Goal: Task Accomplishment & Management: Manage account settings

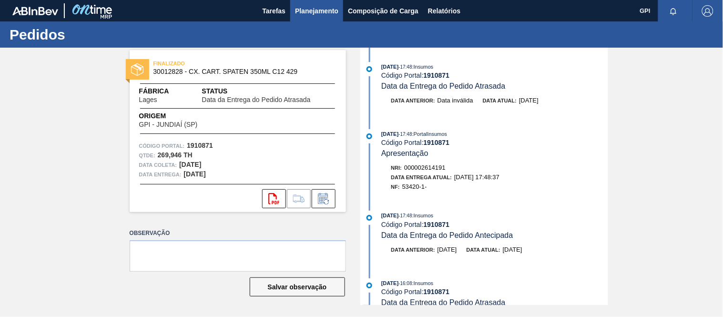
click at [299, 12] on span "Planejamento" at bounding box center [316, 10] width 43 height 11
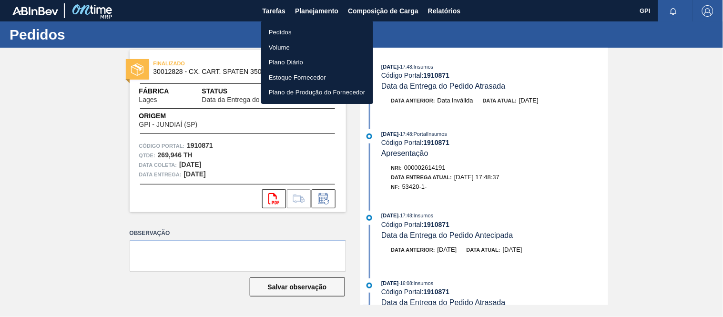
click at [298, 26] on li "Pedidos" at bounding box center [317, 32] width 112 height 15
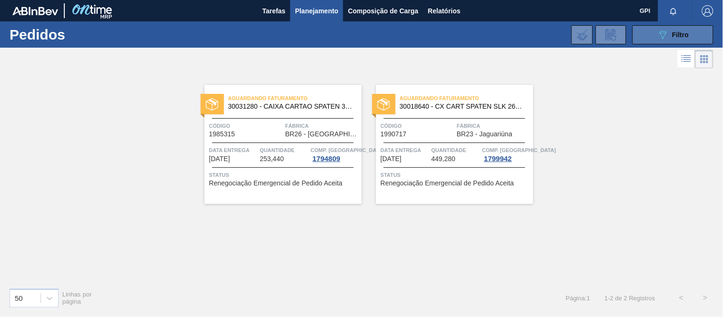
click at [690, 29] on button "089F7B8B-B2A5-4AFE-B5C0-19BA573D28AC Filtro" at bounding box center [672, 34] width 81 height 19
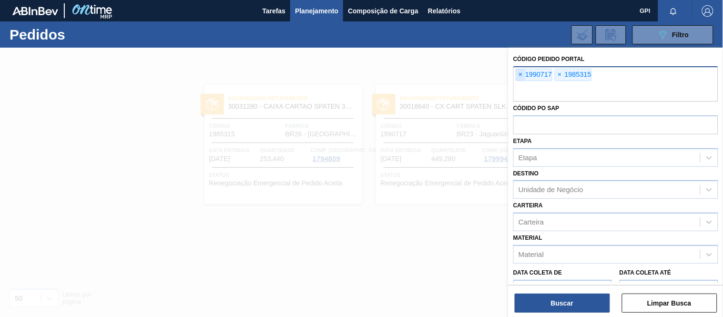
click at [519, 74] on span "×" at bounding box center [520, 74] width 9 height 11
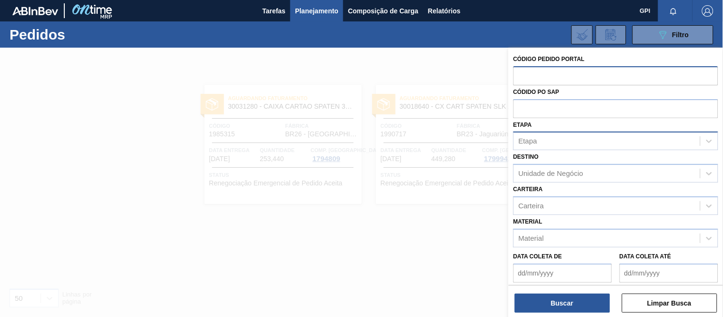
click at [560, 137] on div "Etapa" at bounding box center [607, 141] width 186 height 14
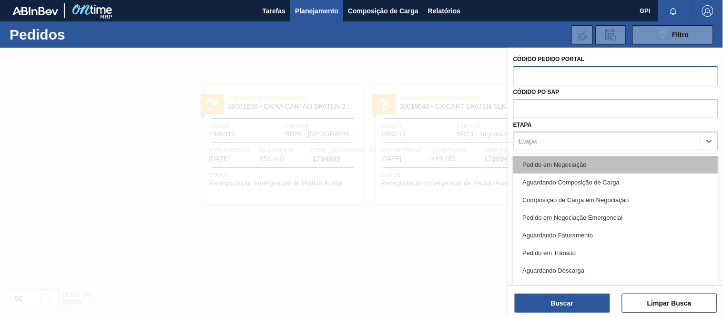
click at [560, 156] on div "Pedido em Negociação" at bounding box center [615, 165] width 205 height 18
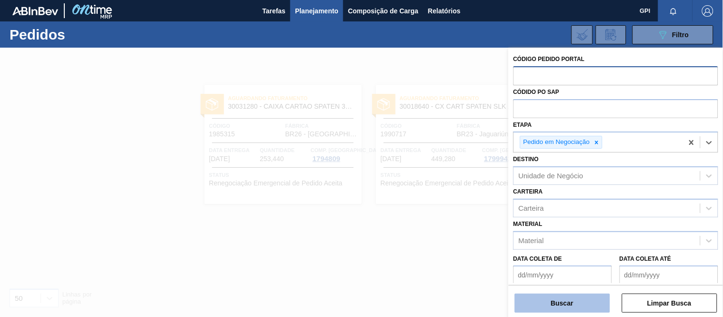
click at [573, 301] on button "Buscar" at bounding box center [562, 303] width 95 height 19
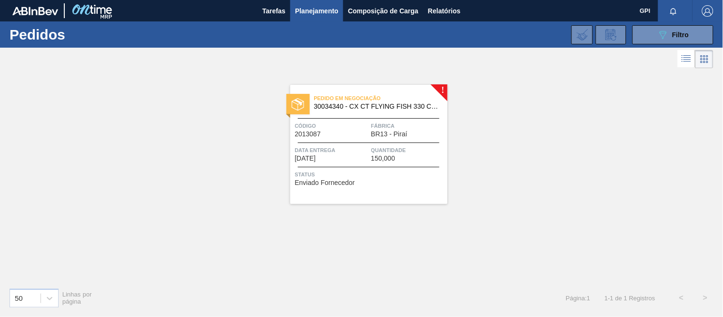
click at [353, 155] on div "Data entrega 23/09/2025" at bounding box center [332, 153] width 74 height 17
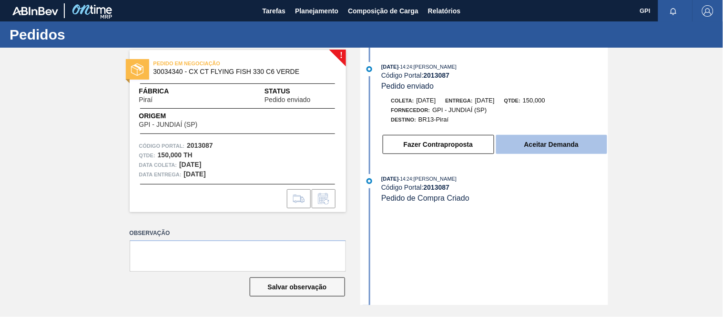
click at [530, 151] on button "Aceitar Demanda" at bounding box center [551, 144] width 111 height 19
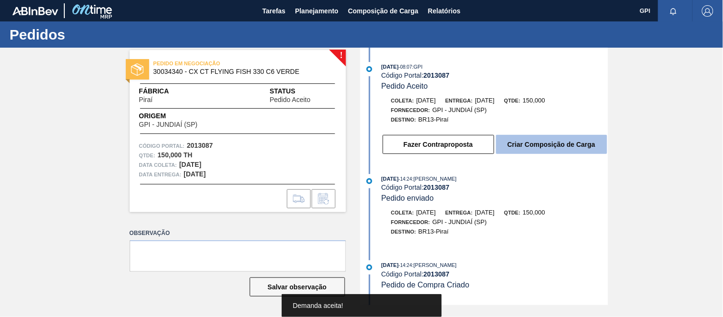
click at [566, 140] on button "Criar Composição de Carga" at bounding box center [551, 144] width 111 height 19
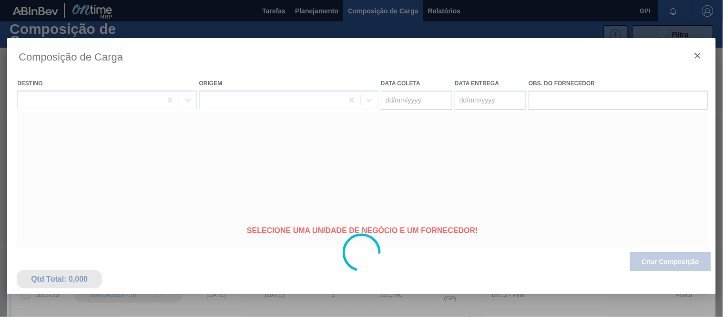
type coleta "[DATE]"
type entrega "[DATE]"
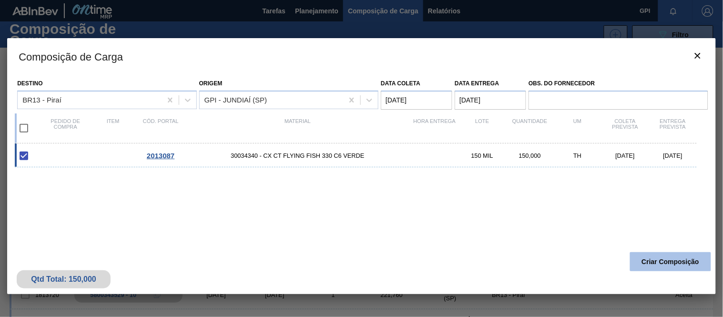
click at [636, 258] on button "Criar Composição" at bounding box center [670, 261] width 81 height 19
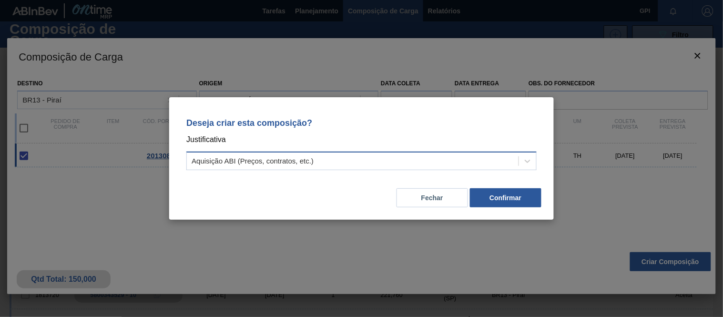
click at [517, 158] on div "Aquisição ABI (Preços, contratos, etc.)" at bounding box center [353, 161] width 332 height 14
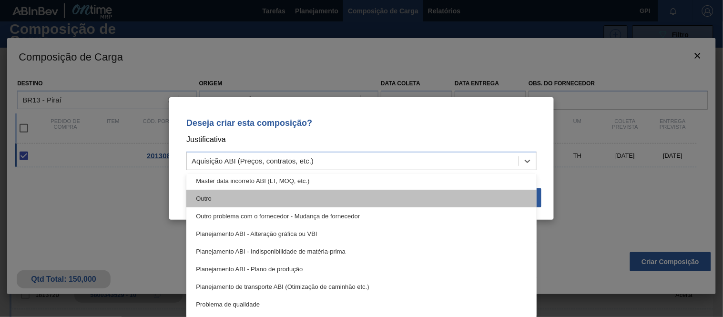
scroll to position [73, 0]
click at [226, 191] on div "Outro" at bounding box center [361, 200] width 350 height 18
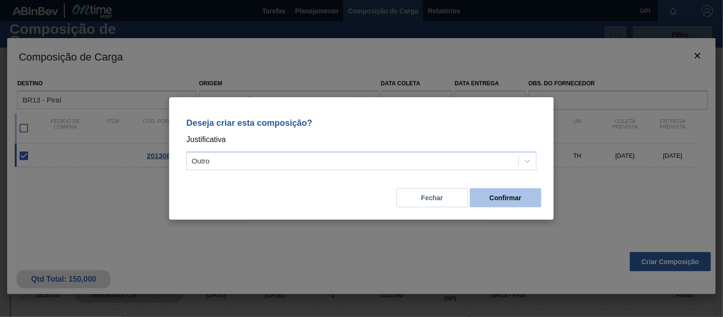
click at [507, 196] on button "Confirmar" at bounding box center [505, 197] width 71 height 19
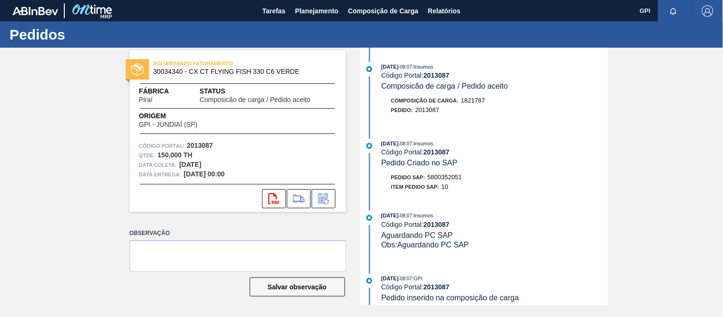
click at [205, 144] on strong "2013087" at bounding box center [200, 146] width 26 height 8
copy strong "2013087"
click at [280, 200] on button "svg{fill:#ff0000}" at bounding box center [274, 198] width 24 height 19
click at [284, 122] on div "Origem GPI - JUNDIAÍ (SP)" at bounding box center [238, 119] width 216 height 17
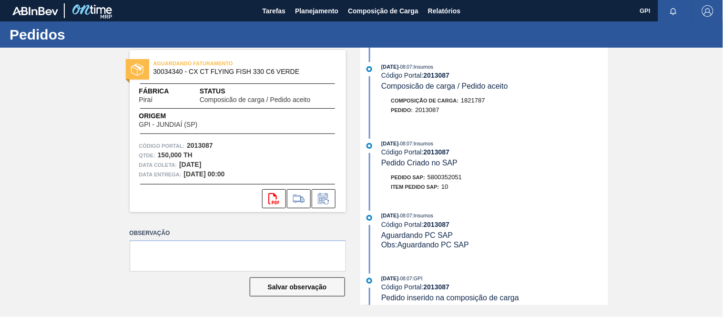
click at [206, 143] on strong "2013087" at bounding box center [200, 146] width 26 height 8
copy strong "2013087"
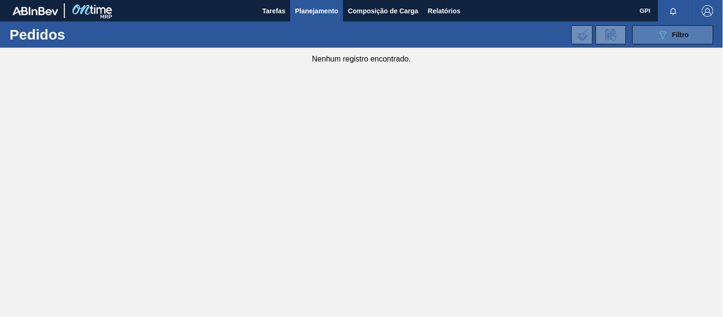
click at [665, 36] on icon "089F7B8B-B2A5-4AFE-B5C0-19BA573D28AC" at bounding box center [662, 34] width 11 height 11
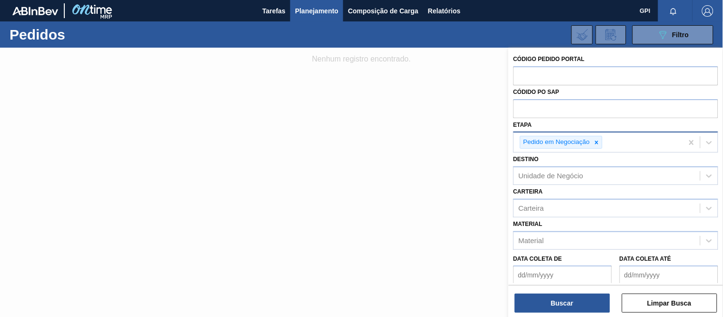
click at [596, 144] on icon at bounding box center [596, 142] width 7 height 7
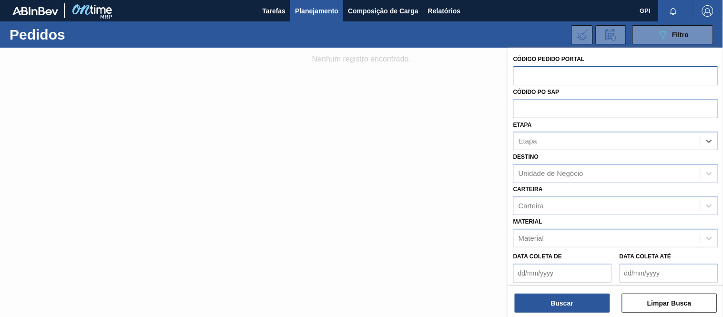
click at [573, 73] on input "text" at bounding box center [615, 75] width 205 height 18
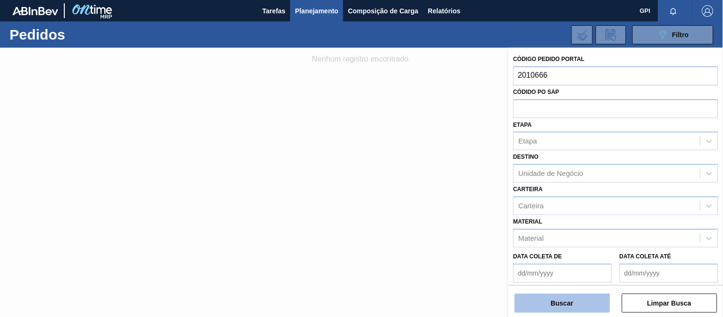
type input "2010666"
click at [580, 294] on button "Buscar" at bounding box center [562, 303] width 95 height 19
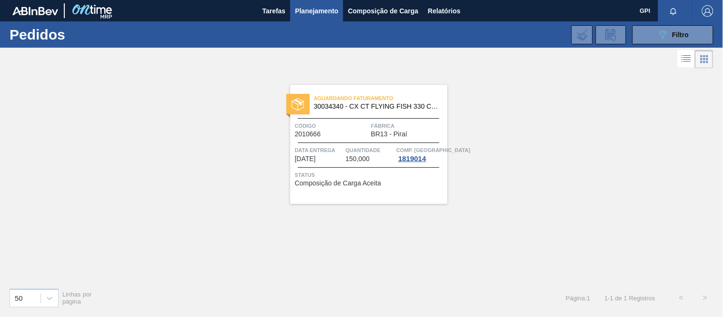
click at [336, 141] on div "Aguardando Faturamento 30034340 - CX CT FLYING FISH 330 C6 VERDE Código 2010666…" at bounding box center [368, 144] width 157 height 119
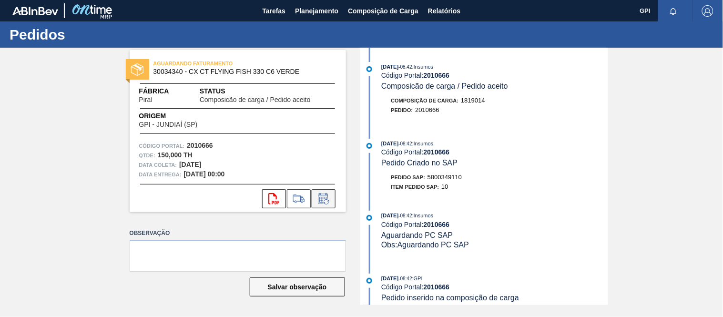
click at [329, 198] on icon at bounding box center [323, 198] width 15 height 11
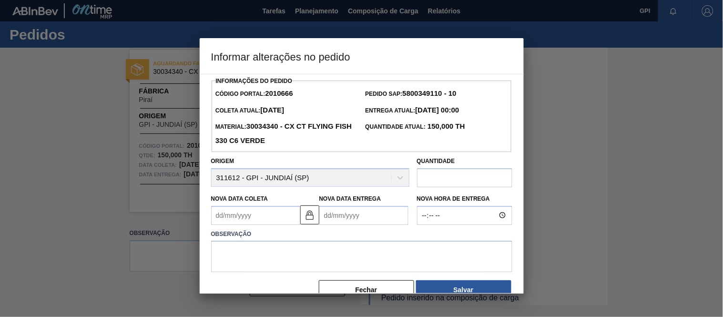
click at [278, 216] on Coleta2010666 "Nova Data Coleta" at bounding box center [255, 215] width 89 height 19
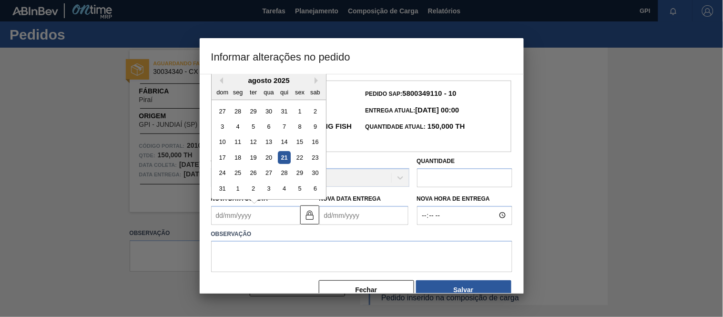
type Coleta2010666 "1"
type Entrega2010666 "02/08/2025"
type Coleta2010666 "10"
type Entrega2010666 "[DATE]"
click at [320, 82] on button "Next Month" at bounding box center [318, 80] width 7 height 7
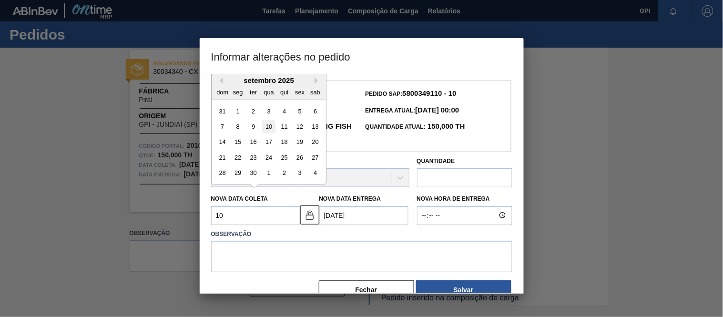
click at [273, 130] on div "10" at bounding box center [268, 126] width 13 height 13
type Coleta2010666 "[DATE]"
type Entrega2010666 "[DATE]"
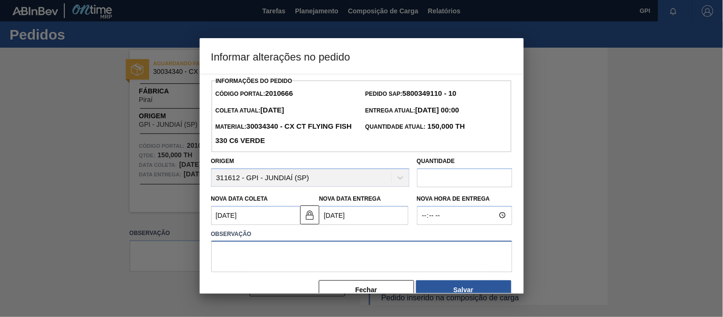
click at [295, 264] on textarea at bounding box center [361, 256] width 301 height 31
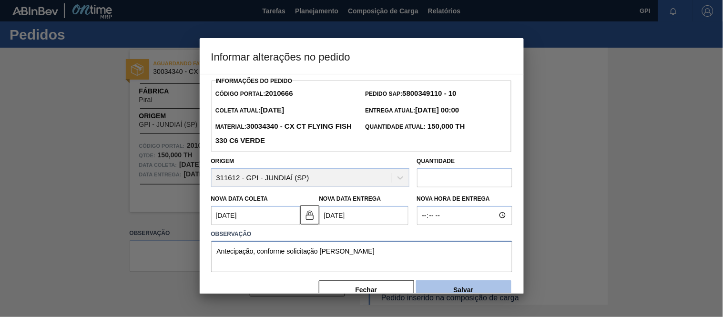
type textarea "Antecipação, conforme solicitação [PERSON_NAME]"
click at [454, 289] on button "Salvar" at bounding box center [463, 289] width 95 height 19
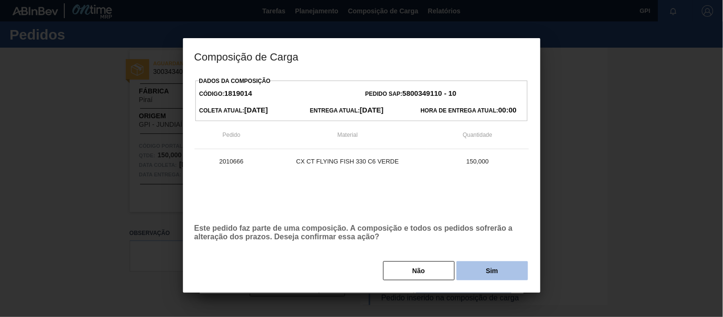
click at [469, 278] on button "Sim" at bounding box center [492, 270] width 71 height 19
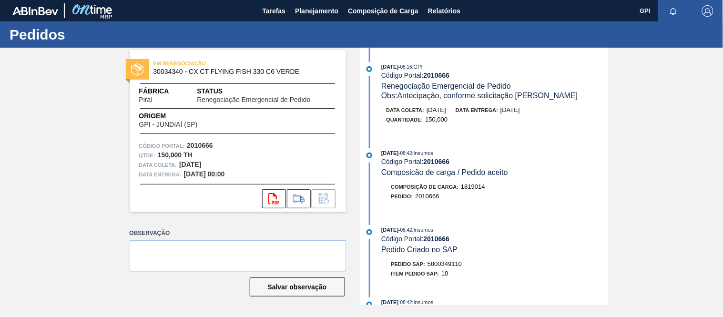
click at [199, 139] on div "EM RENEGOCIAÇÃO 30034340 - CX CT FLYING FISH 330 C6 VERDE Fábrica Piraí Status …" at bounding box center [238, 131] width 216 height 162
copy strong "2010666"
click at [201, 142] on strong "2010666" at bounding box center [200, 146] width 26 height 8
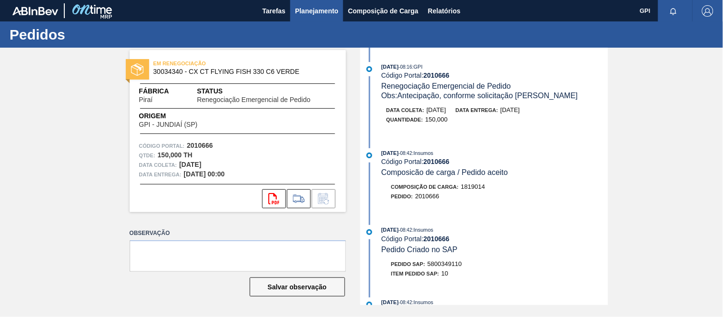
click at [317, 13] on span "Planejamento" at bounding box center [316, 10] width 43 height 11
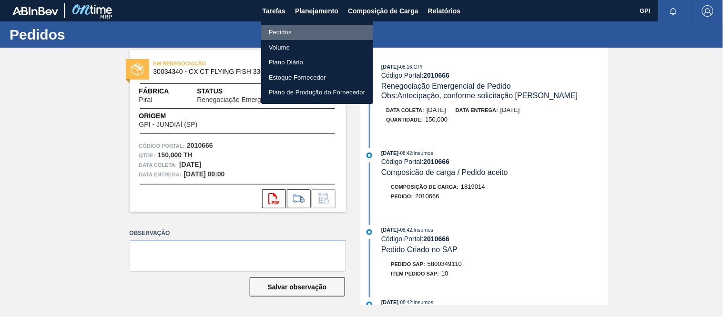
click at [300, 33] on li "Pedidos" at bounding box center [317, 32] width 112 height 15
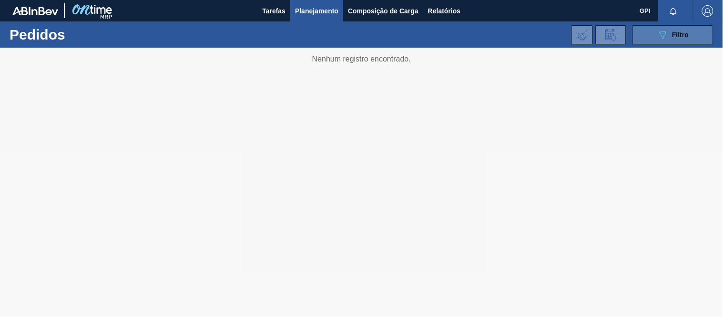
click at [651, 37] on button "089F7B8B-B2A5-4AFE-B5C0-19BA573D28AC Filtro" at bounding box center [672, 34] width 81 height 19
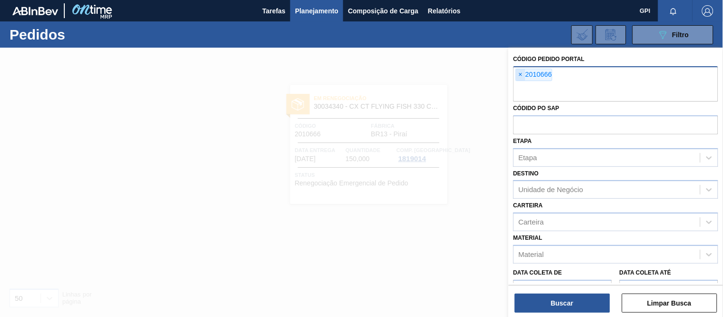
click at [518, 77] on span "×" at bounding box center [520, 74] width 9 height 11
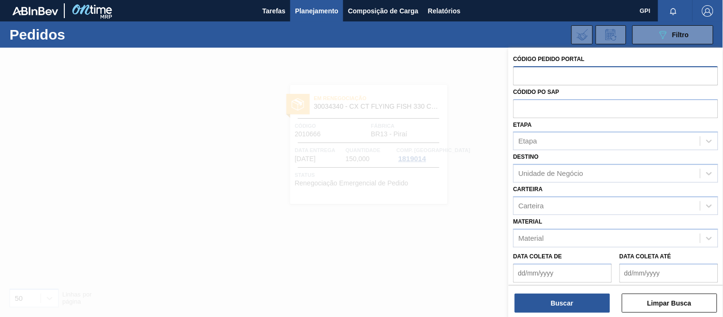
paste input "text"
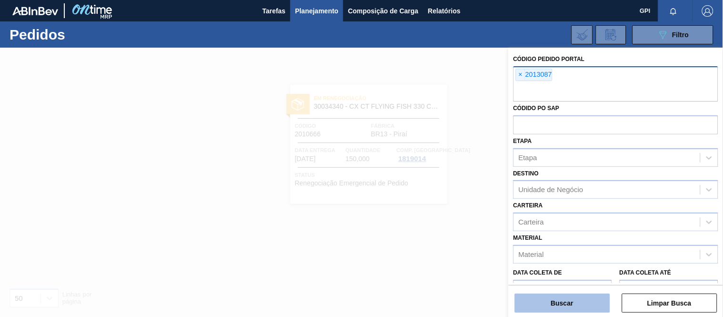
click at [566, 301] on button "Buscar" at bounding box center [562, 303] width 95 height 19
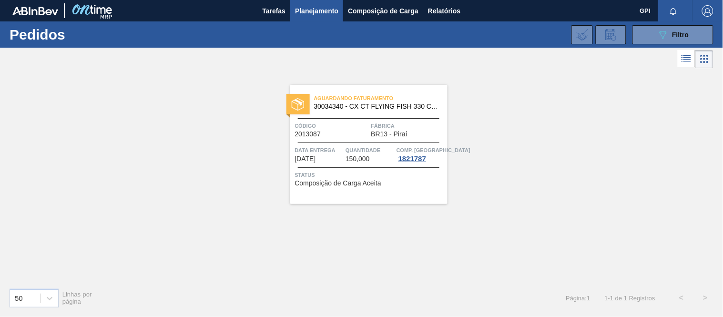
click at [343, 133] on div "Código 2013087" at bounding box center [332, 129] width 74 height 17
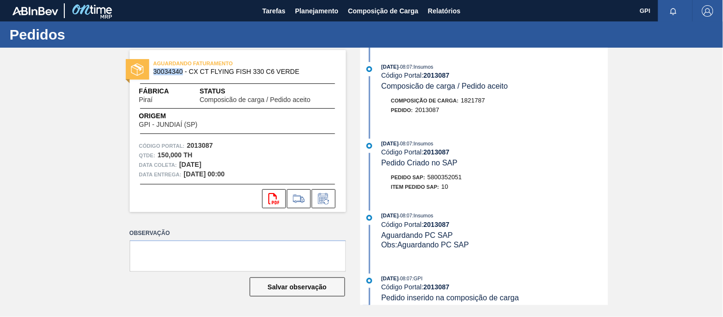
drag, startPoint x: 183, startPoint y: 70, endPoint x: 154, endPoint y: 73, distance: 28.7
click at [154, 73] on span "30034340 - CX CT FLYING FISH 330 C6 VERDE" at bounding box center [239, 71] width 173 height 7
copy span "30034340"
drag, startPoint x: 156, startPoint y: 98, endPoint x: 129, endPoint y: 96, distance: 26.8
click at [130, 96] on div "Fábrica Piraí Status Composicão de carga / Pedido aceito" at bounding box center [238, 94] width 216 height 17
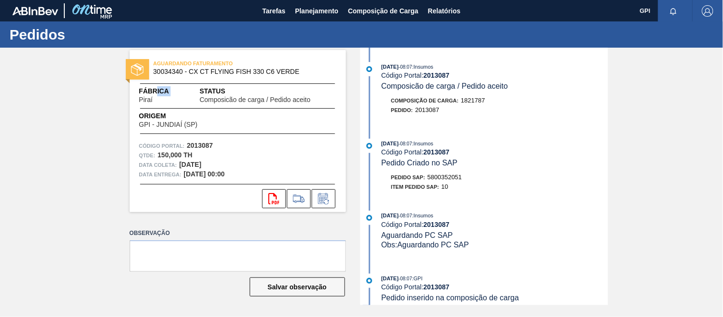
click at [139, 97] on span "Piraí" at bounding box center [146, 99] width 14 height 7
drag, startPoint x: 214, startPoint y: 163, endPoint x: 180, endPoint y: 165, distance: 33.4
click at [180, 165] on div "Data [PERSON_NAME]: [DATE]" at bounding box center [237, 165] width 197 height 10
copy strong "[DATE]"
click at [456, 178] on span "5800352051" at bounding box center [444, 176] width 34 height 7
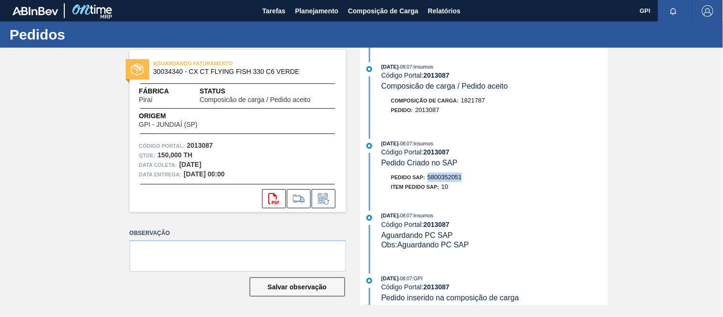
click at [456, 177] on span "5800352051" at bounding box center [444, 176] width 34 height 7
copy span "5800352051"
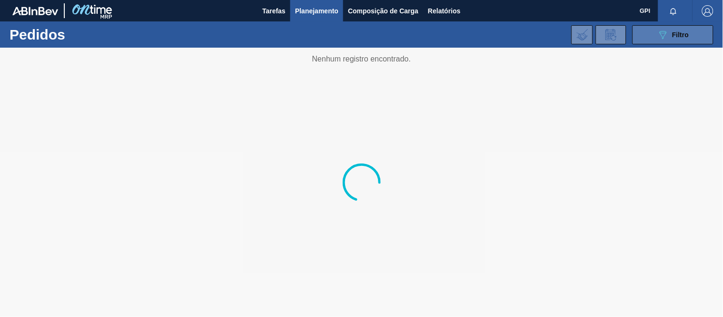
click at [671, 35] on div "089F7B8B-B2A5-4AFE-B5C0-19BA573D28AC Filtro" at bounding box center [673, 34] width 32 height 11
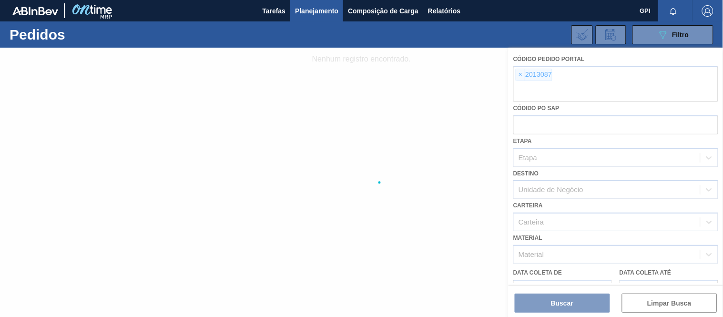
click at [520, 74] on div at bounding box center [361, 182] width 723 height 269
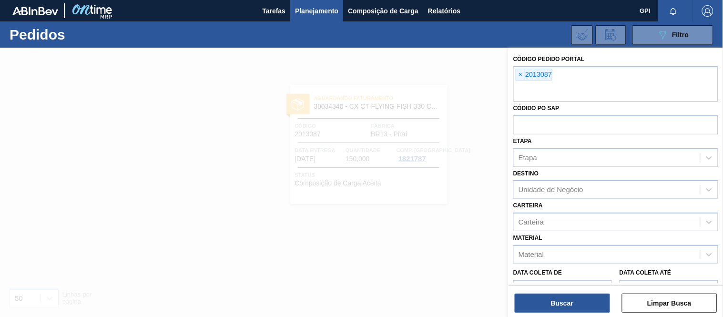
click at [520, 77] on span "×" at bounding box center [520, 74] width 9 height 11
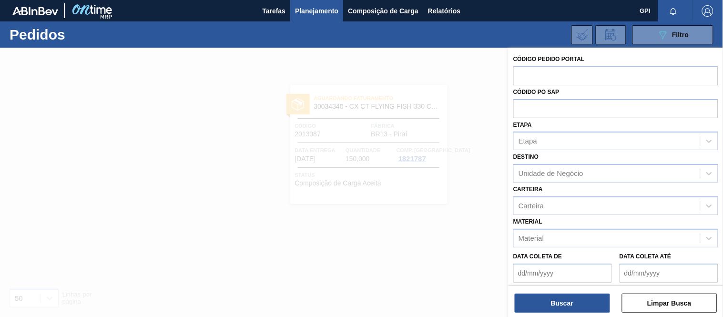
paste input "2008204"
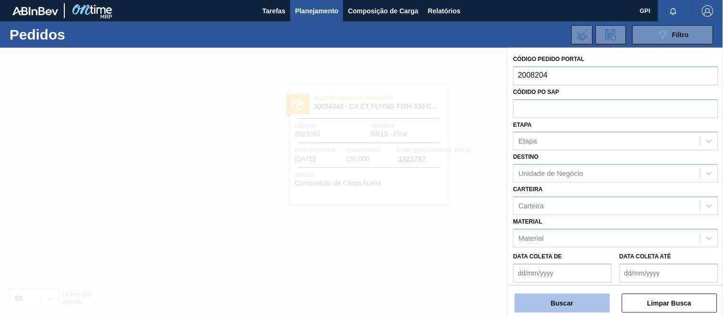
type input "2008204"
click at [552, 306] on button "Buscar" at bounding box center [562, 303] width 95 height 19
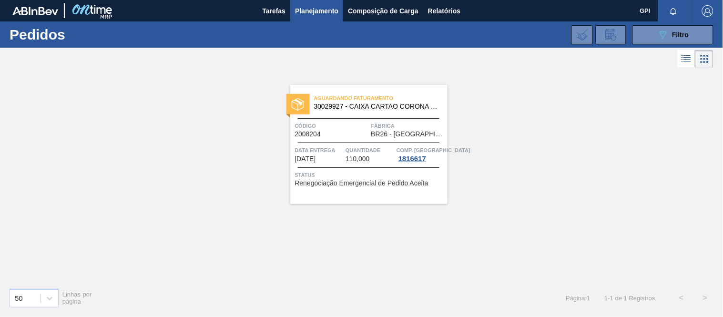
click at [324, 124] on span "Código" at bounding box center [332, 126] width 74 height 10
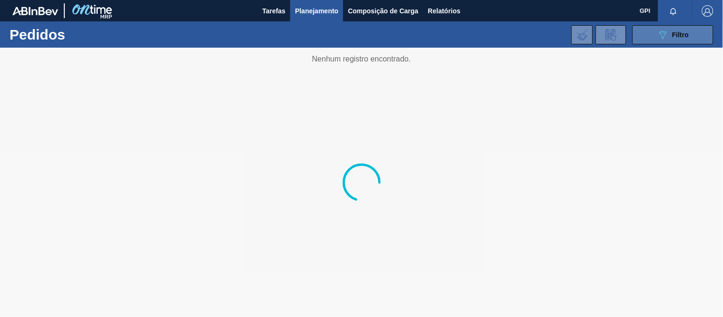
click at [657, 32] on icon "089F7B8B-B2A5-4AFE-B5C0-19BA573D28AC" at bounding box center [662, 34] width 11 height 11
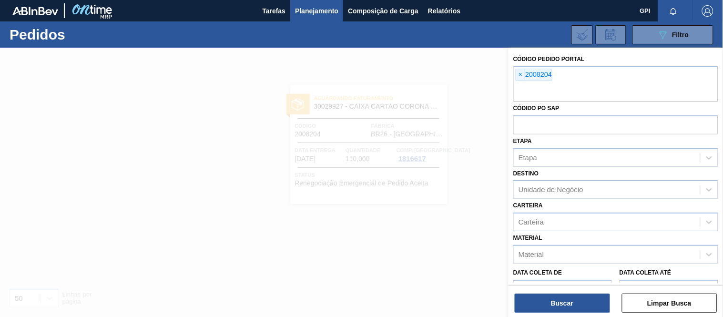
click at [522, 75] on span "×" at bounding box center [520, 74] width 9 height 11
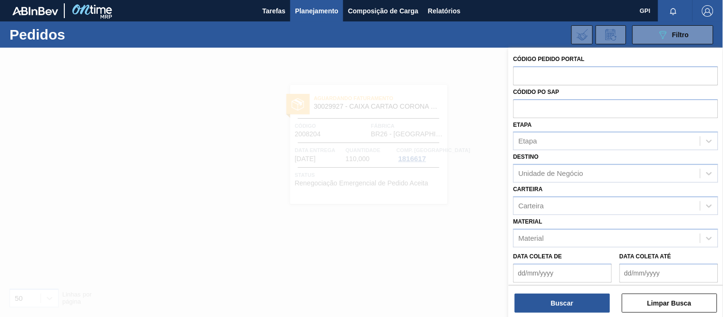
paste input "text"
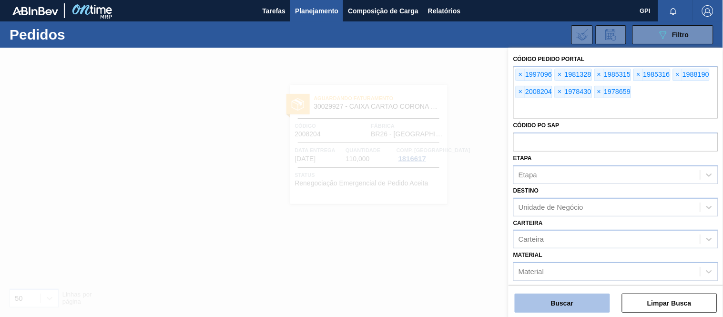
click at [559, 303] on button "Buscar" at bounding box center [562, 303] width 95 height 19
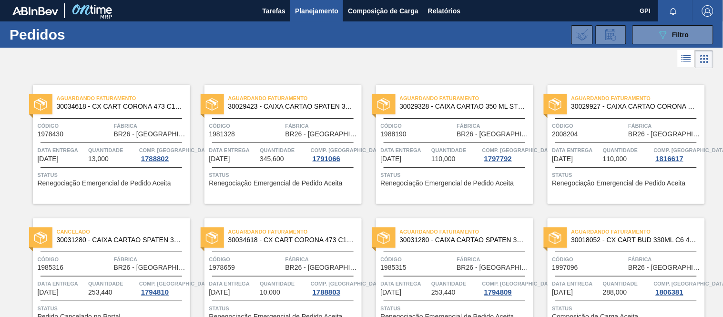
click at [97, 132] on div "Código 1978430" at bounding box center [75, 129] width 74 height 17
click at [251, 128] on span "Código" at bounding box center [246, 126] width 74 height 10
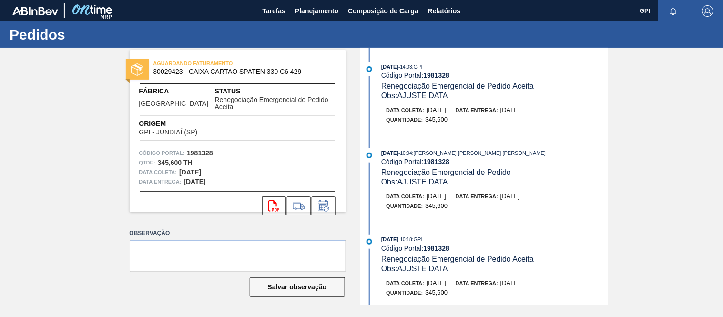
drag, startPoint x: 215, startPoint y: 163, endPoint x: 181, endPoint y: 163, distance: 33.8
click at [181, 167] on div "Data [PERSON_NAME]: [DATE]" at bounding box center [237, 172] width 197 height 10
click at [239, 167] on div "Data [PERSON_NAME]: [DATE]" at bounding box center [237, 172] width 197 height 10
drag, startPoint x: 214, startPoint y: 166, endPoint x: 179, endPoint y: 168, distance: 35.3
click at [179, 168] on div "Data [PERSON_NAME]: [DATE]" at bounding box center [237, 172] width 197 height 10
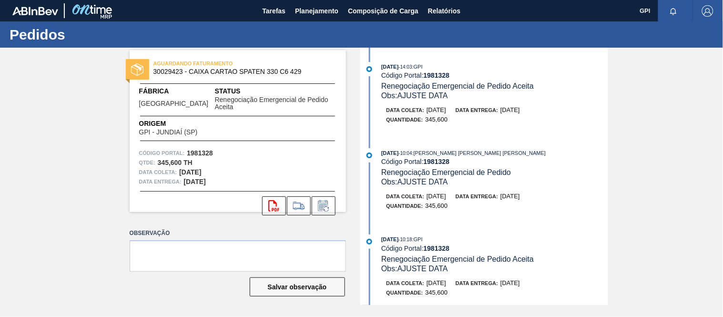
copy strong "[DATE]"
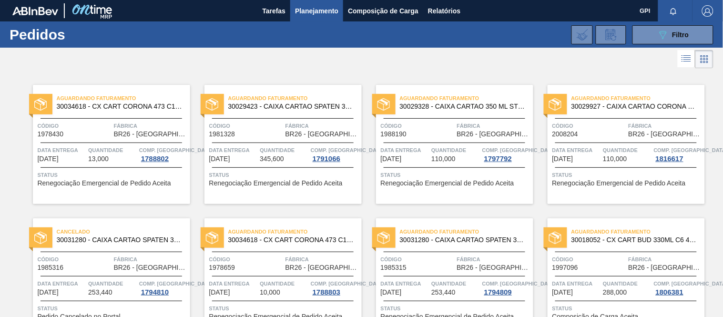
click at [96, 127] on span "Código" at bounding box center [75, 126] width 74 height 10
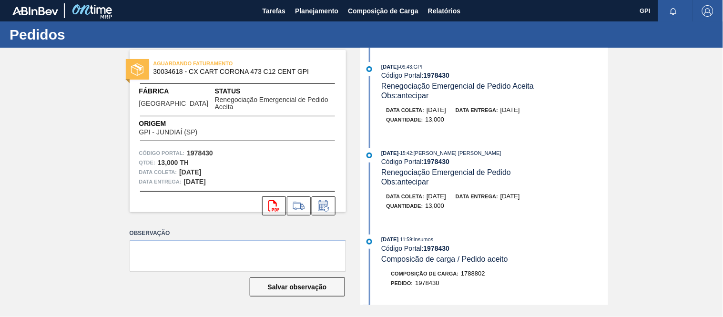
drag, startPoint x: 216, startPoint y: 163, endPoint x: 179, endPoint y: 164, distance: 36.7
click at [179, 167] on div "Data [PERSON_NAME]: [DATE]" at bounding box center [237, 172] width 197 height 10
copy strong "[DATE]"
click at [232, 167] on div "Data [PERSON_NAME]: [DATE]" at bounding box center [237, 172] width 197 height 10
drag, startPoint x: 215, startPoint y: 160, endPoint x: 180, endPoint y: 163, distance: 35.3
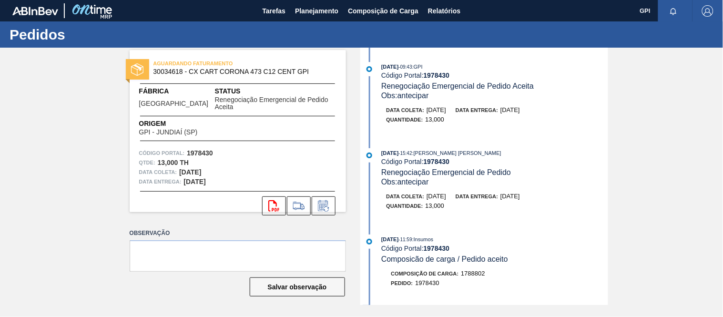
click at [180, 167] on div "Data [PERSON_NAME]: [DATE]" at bounding box center [237, 172] width 197 height 10
copy strong "[DATE]"
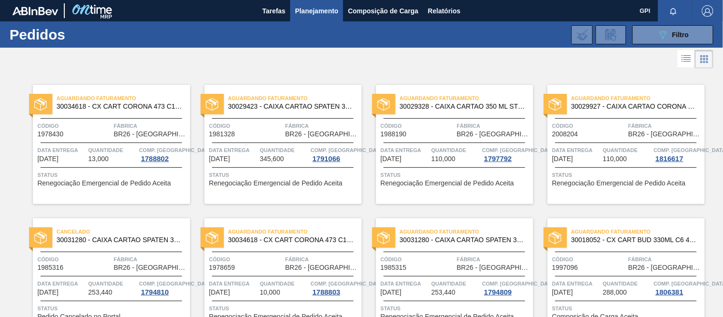
click at [419, 132] on div "Código 1988190" at bounding box center [418, 129] width 74 height 17
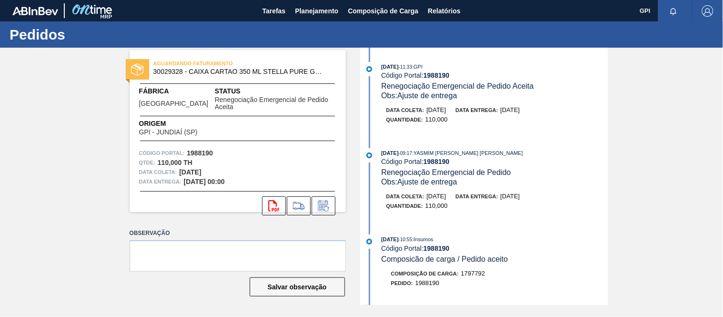
drag, startPoint x: 216, startPoint y: 162, endPoint x: 181, endPoint y: 163, distance: 34.8
click at [181, 167] on div "Data [PERSON_NAME]: [DATE]" at bounding box center [237, 172] width 197 height 10
copy strong "[DATE]"
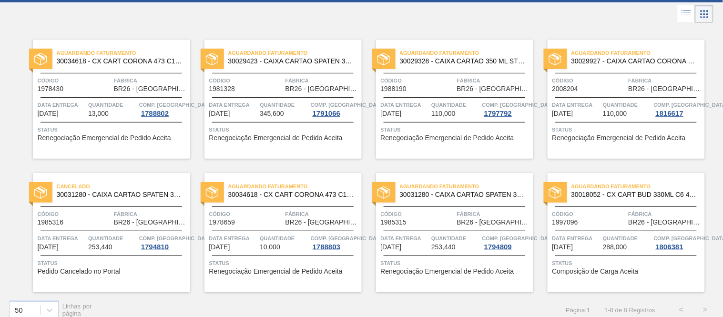
scroll to position [46, 0]
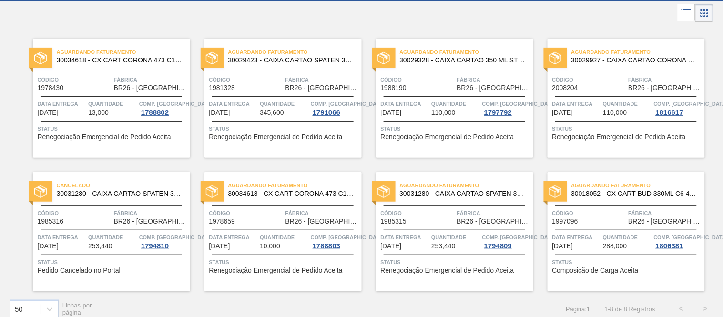
click at [598, 89] on div "Código 2008204" at bounding box center [589, 83] width 74 height 17
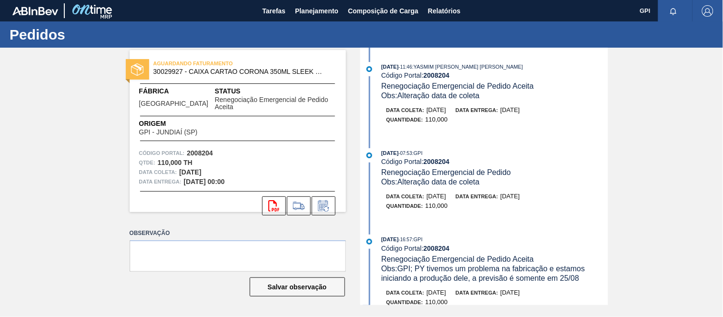
click at [208, 149] on strong "2008204" at bounding box center [200, 153] width 26 height 8
copy strong "2008204"
drag, startPoint x: 214, startPoint y: 163, endPoint x: 180, endPoint y: 163, distance: 33.4
click at [180, 167] on div "Data [PERSON_NAME]: [DATE]" at bounding box center [237, 172] width 197 height 10
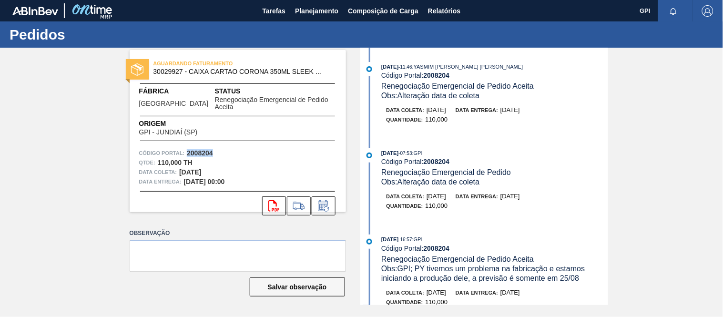
copy strong "[DATE]"
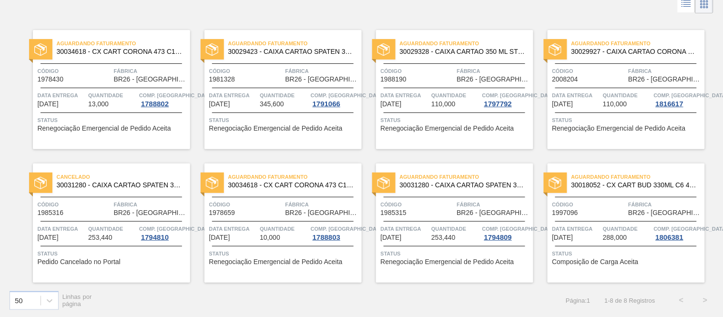
scroll to position [55, 0]
click at [64, 210] on div "Código 1985316" at bounding box center [75, 207] width 74 height 17
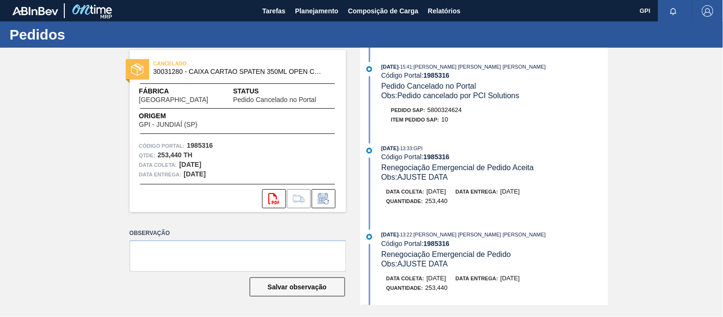
drag, startPoint x: 213, startPoint y: 163, endPoint x: 180, endPoint y: 165, distance: 33.0
click at [180, 165] on div "Data [PERSON_NAME]: [DATE]" at bounding box center [237, 165] width 197 height 10
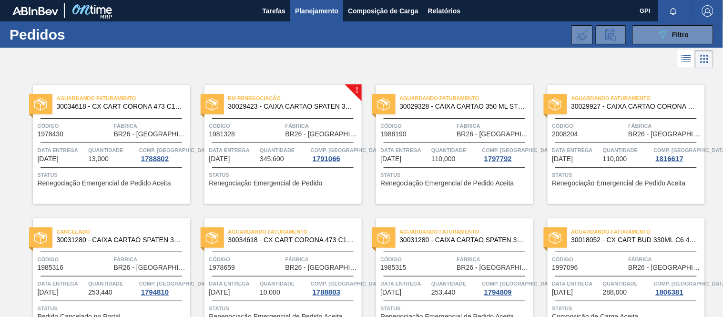
click at [279, 136] on div "Código 1981328" at bounding box center [246, 129] width 74 height 17
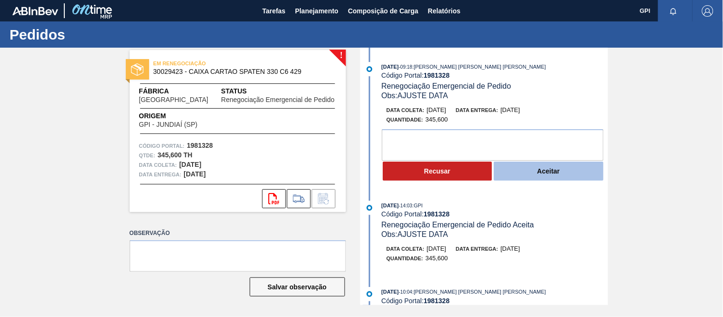
click at [519, 173] on button "Aceitar" at bounding box center [549, 171] width 110 height 19
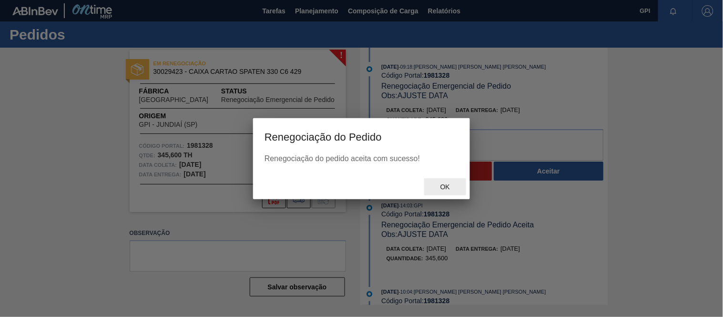
click at [453, 191] on div "Ok" at bounding box center [445, 187] width 42 height 18
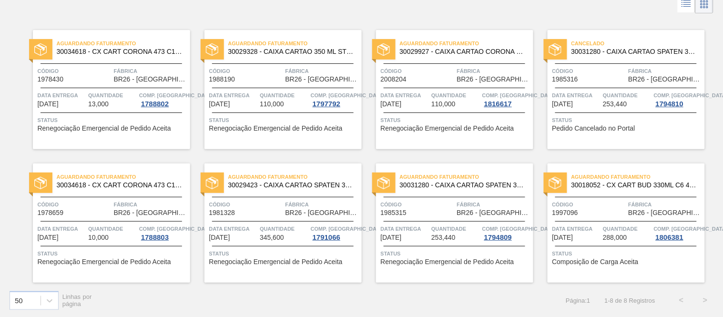
scroll to position [55, 0]
click at [394, 207] on span "Código" at bounding box center [418, 204] width 74 height 10
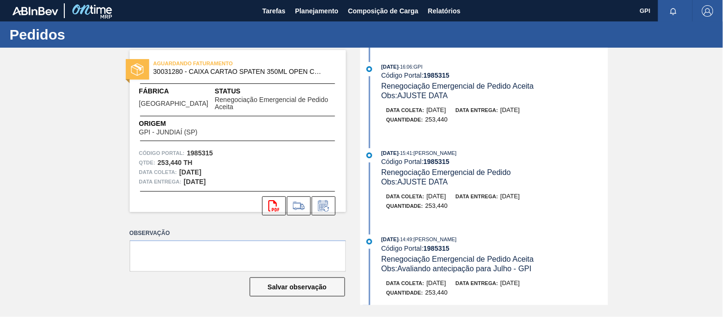
drag, startPoint x: 211, startPoint y: 163, endPoint x: 179, endPoint y: 168, distance: 32.2
click at [179, 168] on strong "24/08/2025" at bounding box center [190, 172] width 22 height 8
copy strong "24/08/2025"
click at [223, 183] on div "AGUARDANDO FATURAMENTO 30031280 - CAIXA CARTAO SPATEN 350ML OPEN CORNER Fábrica…" at bounding box center [238, 131] width 216 height 162
drag, startPoint x: 213, startPoint y: 163, endPoint x: 179, endPoint y: 162, distance: 34.3
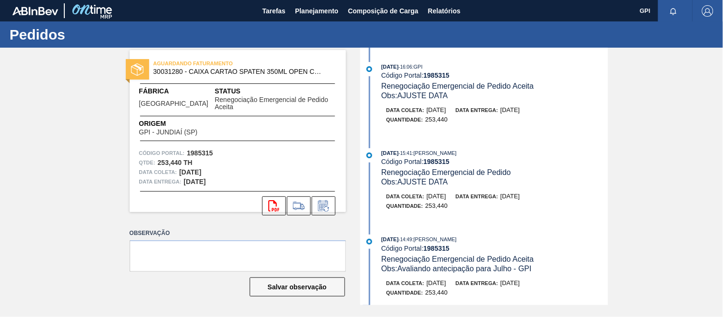
click at [179, 167] on div "Data coleta: 24/08/2025" at bounding box center [237, 172] width 197 height 10
copy strong "24/08/2025"
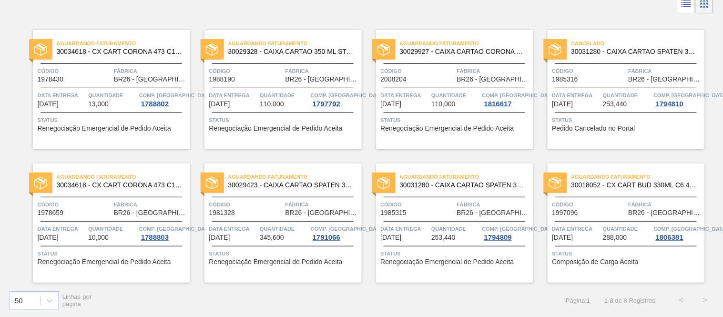
scroll to position [55, 0]
click at [85, 70] on span "Código" at bounding box center [75, 71] width 74 height 10
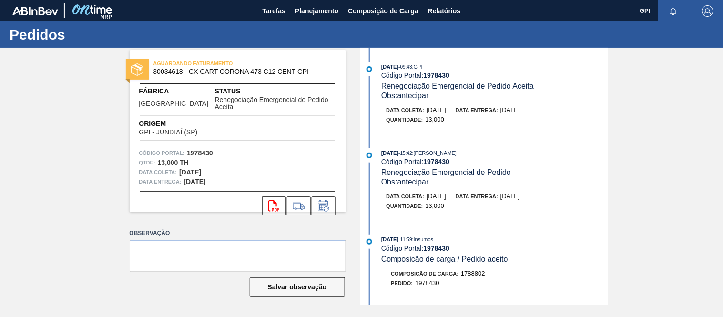
drag, startPoint x: 213, startPoint y: 163, endPoint x: 179, endPoint y: 165, distance: 33.4
click at [179, 167] on div "Data [PERSON_NAME]: [DATE]" at bounding box center [237, 172] width 197 height 10
copy strong "[DATE]"
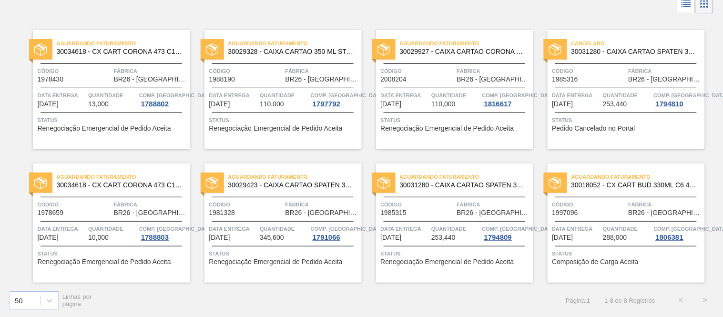
scroll to position [55, 0]
click at [607, 212] on div "Código 1997096" at bounding box center [589, 207] width 74 height 17
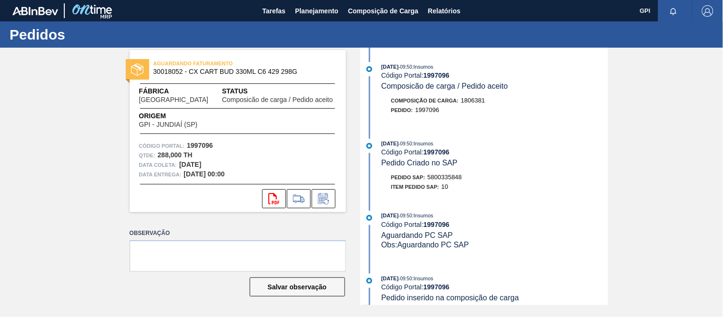
drag, startPoint x: 219, startPoint y: 163, endPoint x: 180, endPoint y: 166, distance: 39.2
click at [180, 166] on div "Data coleta: 27/08/2025" at bounding box center [237, 165] width 197 height 10
copy strong "27/08/2025"
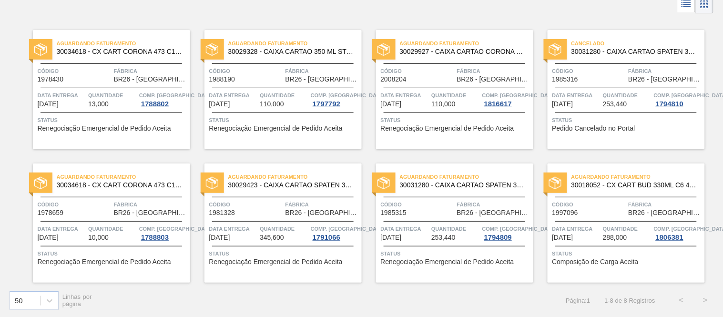
scroll to position [55, 0]
click at [78, 204] on span "Código" at bounding box center [75, 204] width 74 height 10
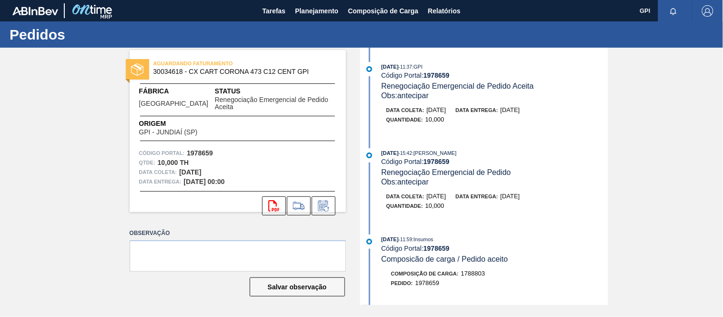
drag, startPoint x: 218, startPoint y: 162, endPoint x: 179, endPoint y: 166, distance: 39.3
click at [179, 167] on div "Data coleta: 23/08/2025" at bounding box center [237, 172] width 197 height 10
copy strong "[DATE]"
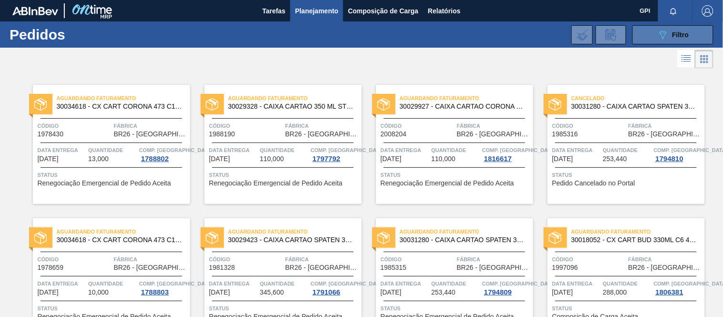
click at [664, 31] on icon at bounding box center [663, 35] width 7 height 8
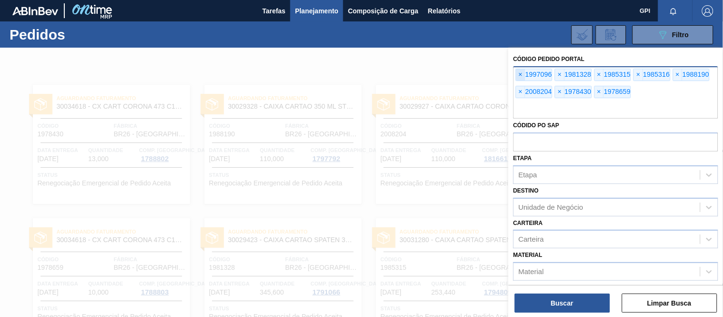
click at [524, 79] on span "×" at bounding box center [520, 74] width 9 height 11
click at [523, 75] on span "×" at bounding box center [520, 74] width 9 height 11
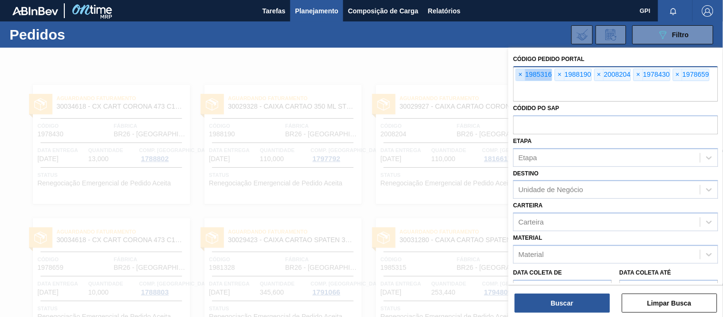
click at [523, 75] on span "×" at bounding box center [520, 74] width 9 height 11
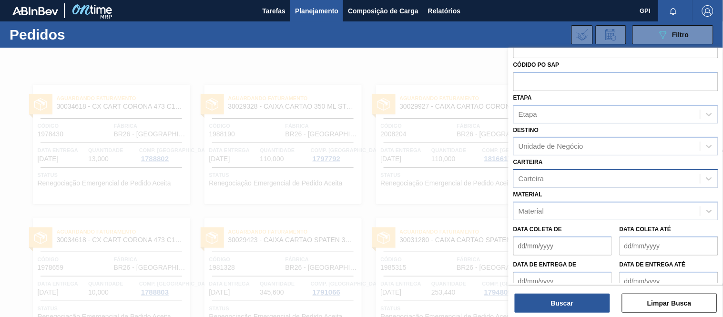
scroll to position [52, 0]
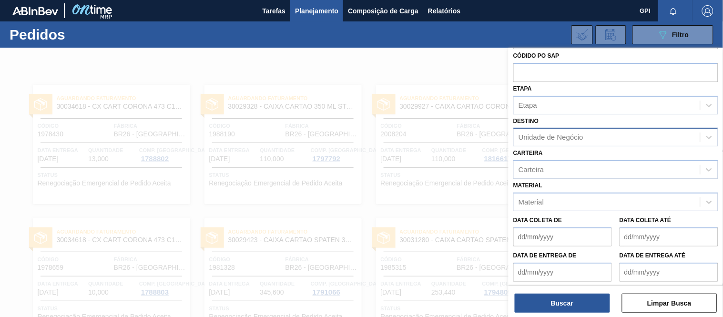
click at [557, 133] on div "Unidade de Negócio" at bounding box center [551, 137] width 65 height 8
type input "lages"
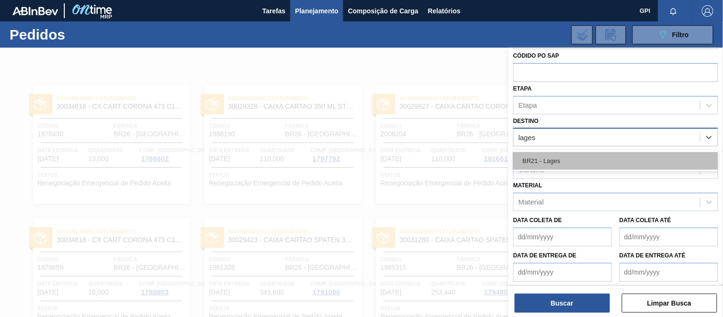
click at [554, 156] on div "BR21 - Lages" at bounding box center [615, 161] width 205 height 18
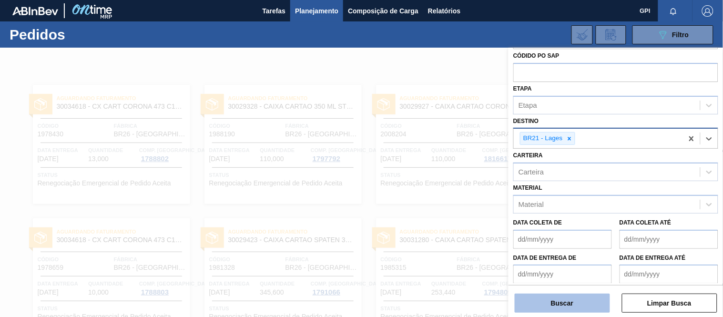
click at [562, 298] on button "Buscar" at bounding box center [562, 303] width 95 height 19
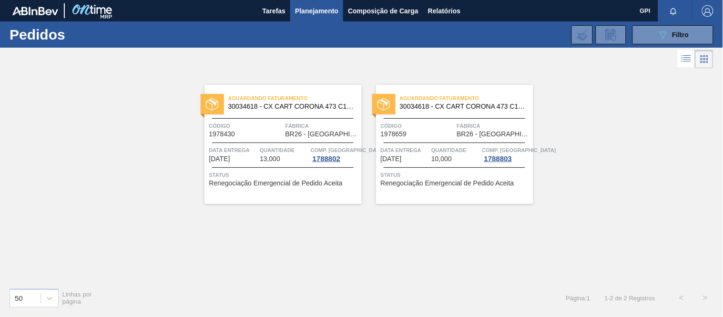
click at [428, 129] on span "Código" at bounding box center [418, 126] width 74 height 10
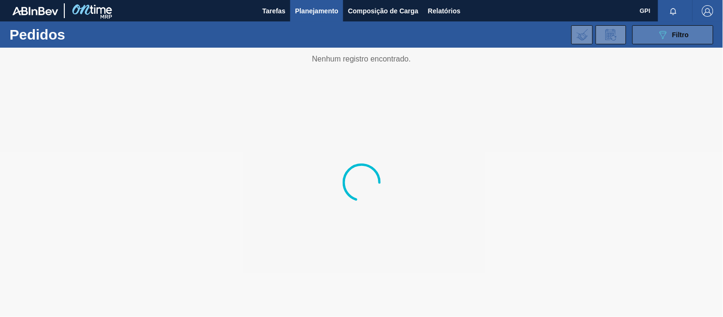
click at [656, 31] on button "089F7B8B-B2A5-4AFE-B5C0-19BA573D28AC Filtro" at bounding box center [672, 34] width 81 height 19
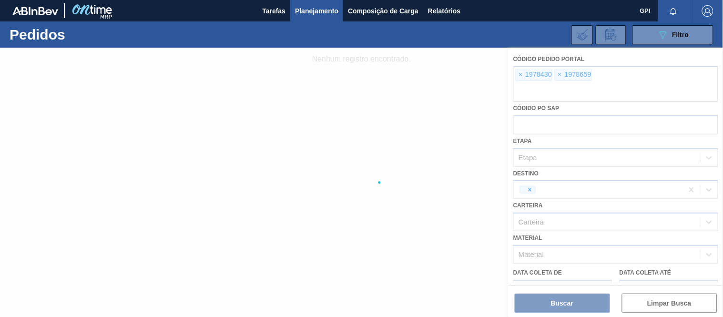
click at [522, 76] on div at bounding box center [361, 182] width 723 height 269
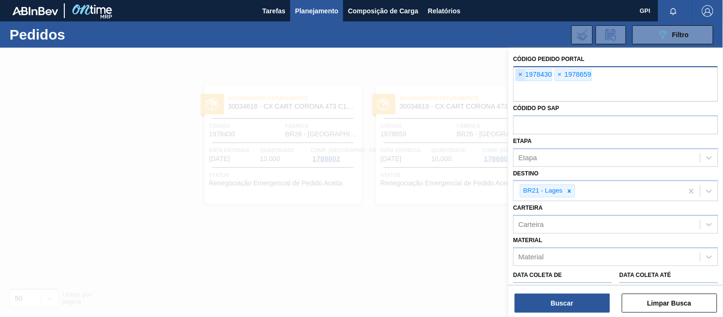
click at [522, 78] on span "×" at bounding box center [520, 74] width 9 height 11
click at [522, 75] on span "×" at bounding box center [520, 74] width 9 height 11
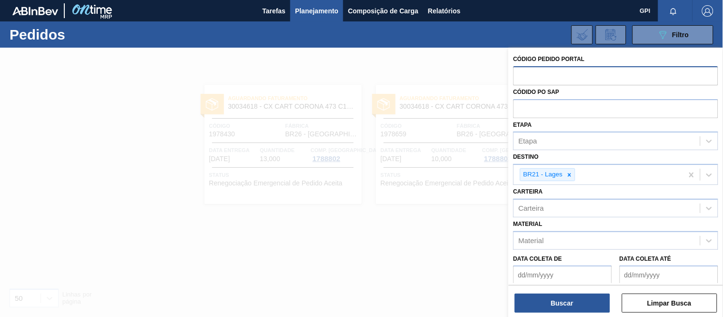
paste input "1985316"
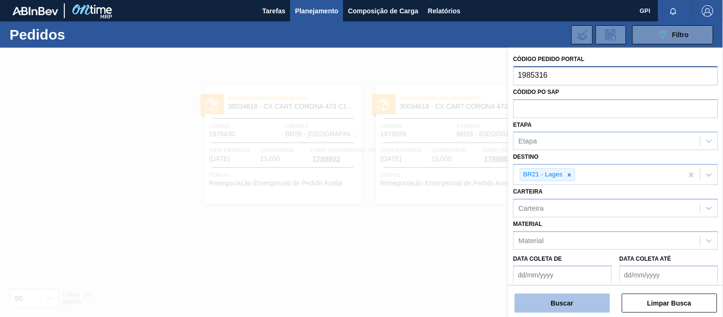
type input "1985316"
click at [563, 301] on button "Buscar" at bounding box center [562, 303] width 95 height 19
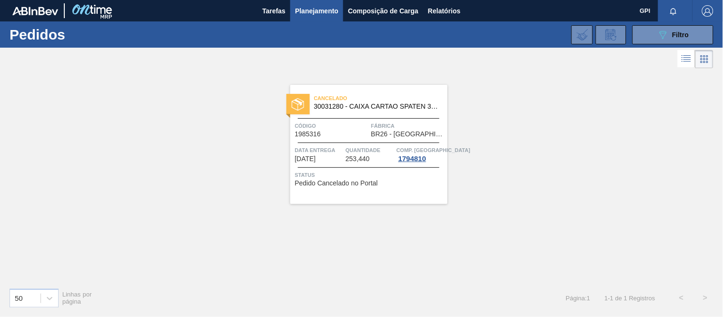
click at [350, 122] on span "Código" at bounding box center [332, 126] width 74 height 10
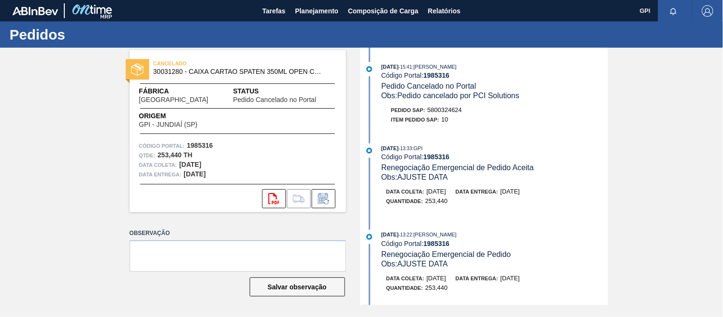
click at [194, 139] on div "CANCELADO 30031280 - CAIXA CARTAO SPATEN 350ML OPEN CORNER Fábrica Uberlândia S…" at bounding box center [238, 131] width 216 height 162
copy strong "1985316"
drag, startPoint x: 610, startPoint y: 70, endPoint x: 604, endPoint y: 93, distance: 24.0
click at [604, 93] on div "CANCELADO 30031280 - CAIXA CARTAO SPATEN 350ML OPEN CORNER Fábrica Uberlândia S…" at bounding box center [361, 176] width 723 height 257
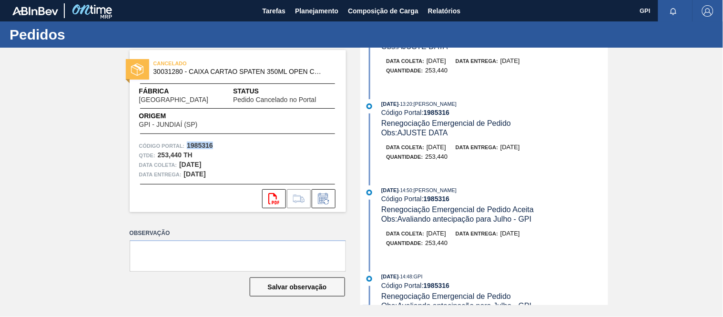
scroll to position [253, 0]
